Goal: Information Seeking & Learning: Learn about a topic

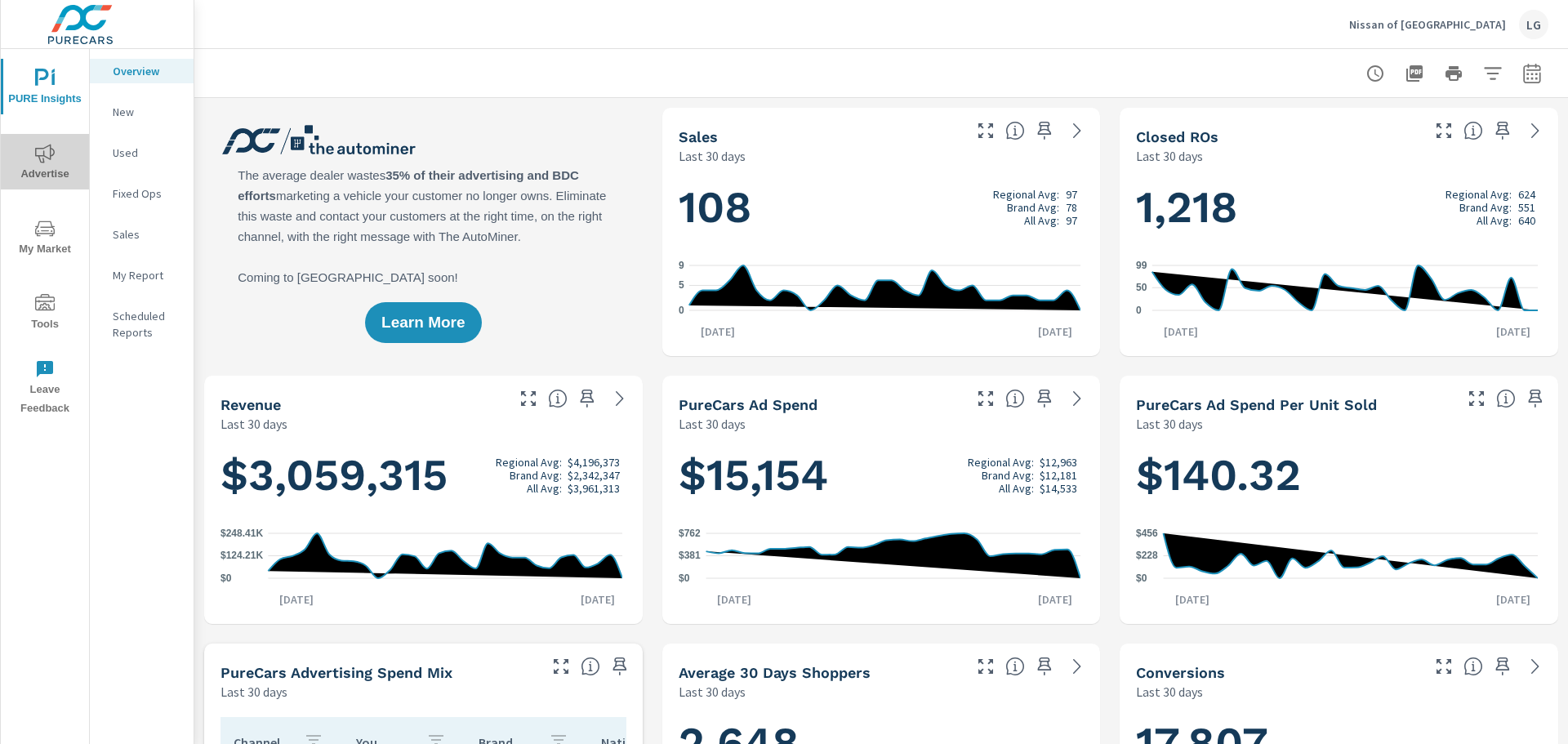
click at [61, 167] on span "Advertise" at bounding box center [45, 163] width 79 height 40
